Goal: Task Accomplishment & Management: Use online tool/utility

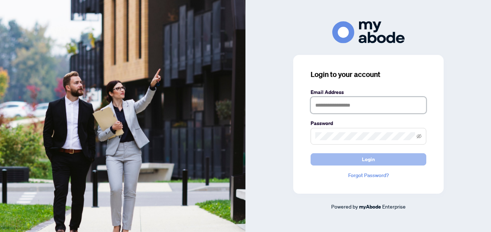
type input "**********"
click at [354, 156] on button "Login" at bounding box center [369, 159] width 116 height 12
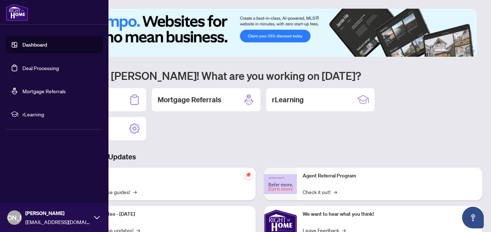
click at [22, 67] on link "Deal Processing" at bounding box center [40, 68] width 37 height 7
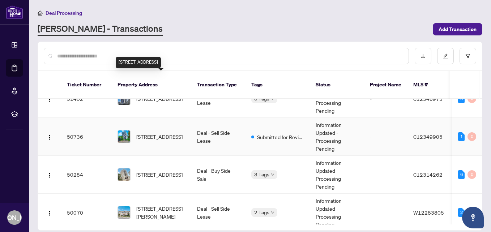
scroll to position [36, 0]
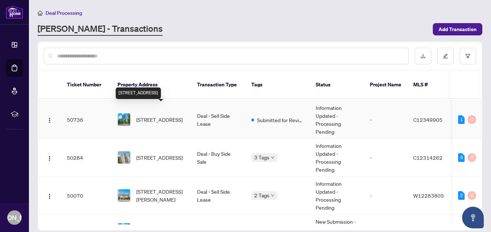
click at [166, 116] on span "2607-29 Singer Crt, Toronto, Ontario M2K 0B3, Canada" at bounding box center [159, 120] width 46 height 8
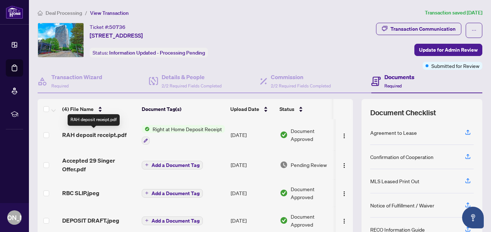
click at [100, 133] on span "RAH deposit receipt.pdf" at bounding box center [94, 135] width 64 height 9
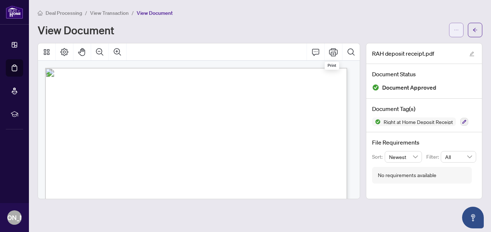
click at [456, 31] on icon "ellipsis" at bounding box center [456, 29] width 5 height 5
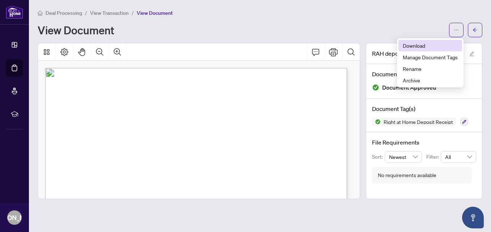
click at [423, 45] on span "Download" at bounding box center [430, 46] width 55 height 8
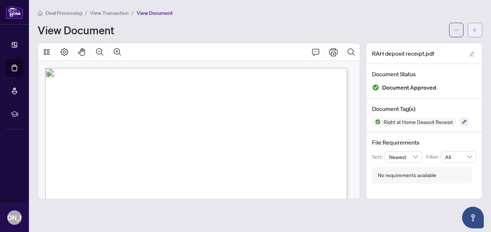
click at [472, 29] on button "button" at bounding box center [475, 30] width 14 height 14
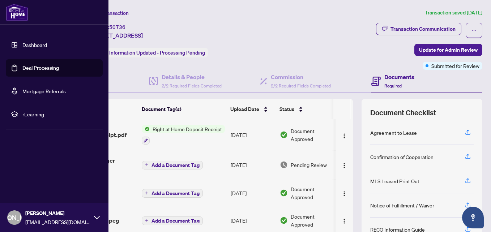
click at [36, 42] on link "Dashboard" at bounding box center [34, 45] width 25 height 7
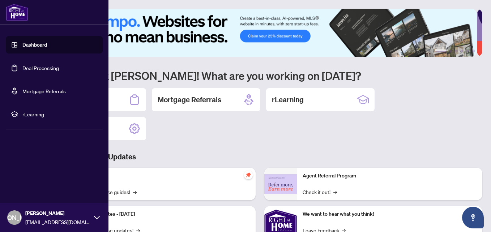
click at [40, 67] on link "Deal Processing" at bounding box center [40, 68] width 37 height 7
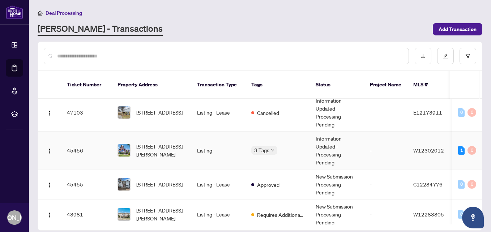
scroll to position [289, 0]
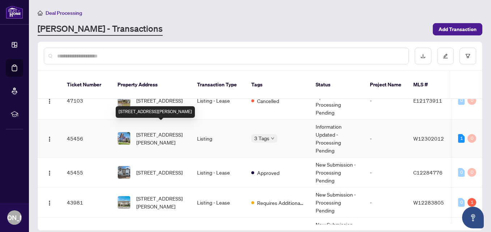
click at [169, 136] on span "413-61 Heintzman St, Toronto, Ontario M6P 5A2, Canada" at bounding box center [160, 139] width 49 height 16
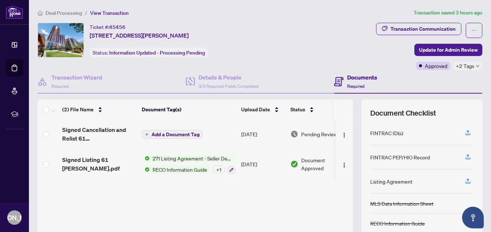
scroll to position [36, 0]
